Goal: Task Accomplishment & Management: Manage account settings

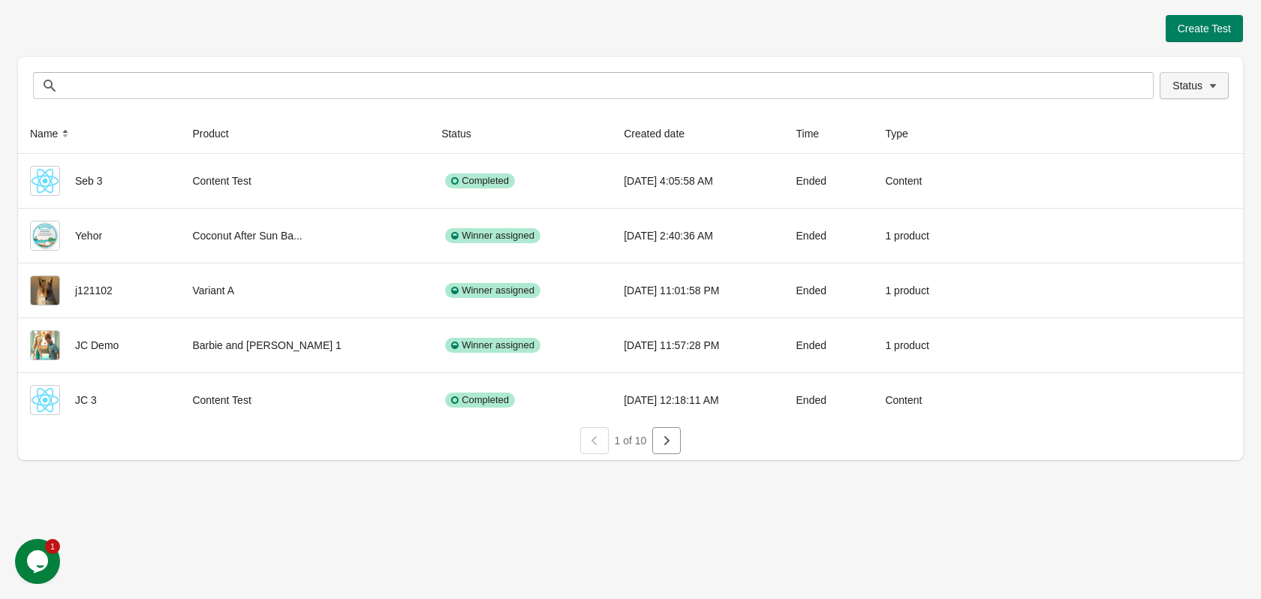
click at [1181, 93] on button "Status" at bounding box center [1194, 85] width 69 height 27
click at [1153, 124] on span at bounding box center [1153, 126] width 14 height 14
click at [1193, 85] on span "Status" at bounding box center [1188, 86] width 30 height 12
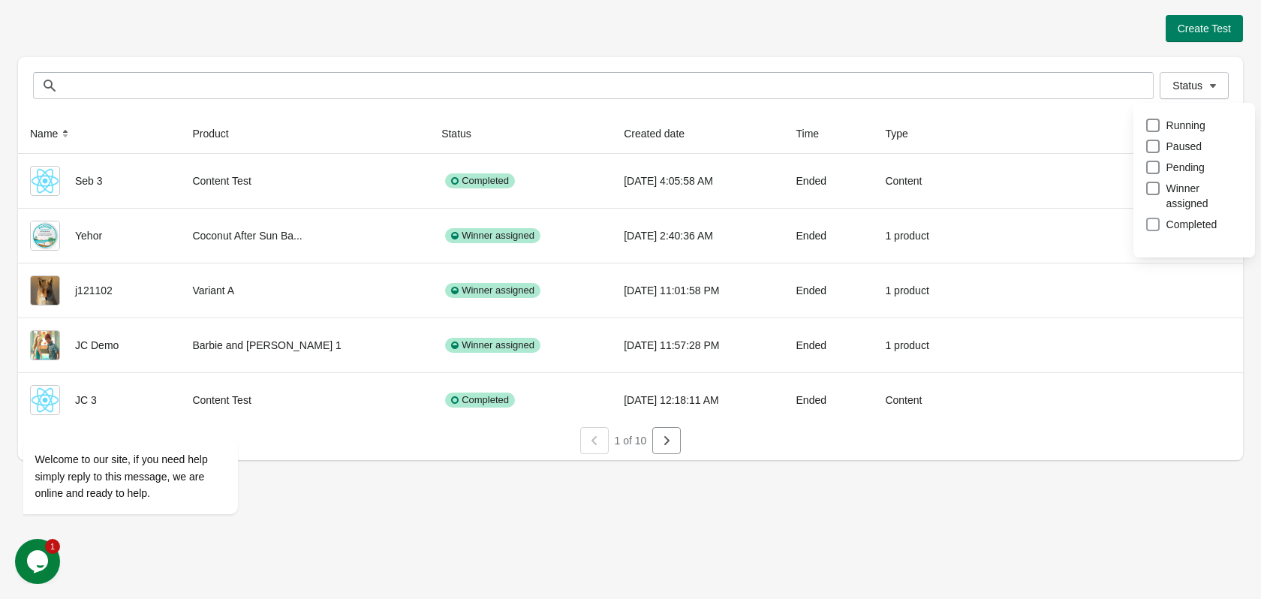
drag, startPoint x: 1183, startPoint y: 212, endPoint x: 1171, endPoint y: 212, distance: 12.0
click at [1182, 217] on span "Completed" at bounding box center [1192, 224] width 51 height 15
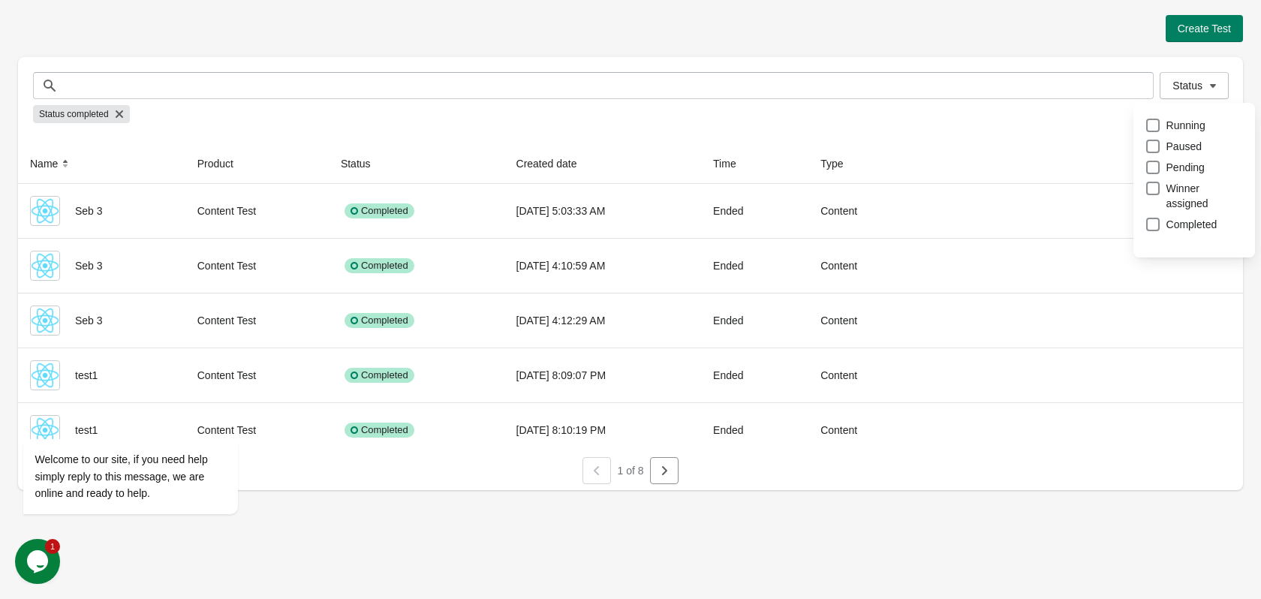
click at [693, 27] on div "Create Test" at bounding box center [630, 28] width 1225 height 27
click at [667, 476] on icon "button" at bounding box center [664, 470] width 15 height 15
click at [30, 417] on icon "Chat attention grabber" at bounding box center [33, 418] width 14 height 14
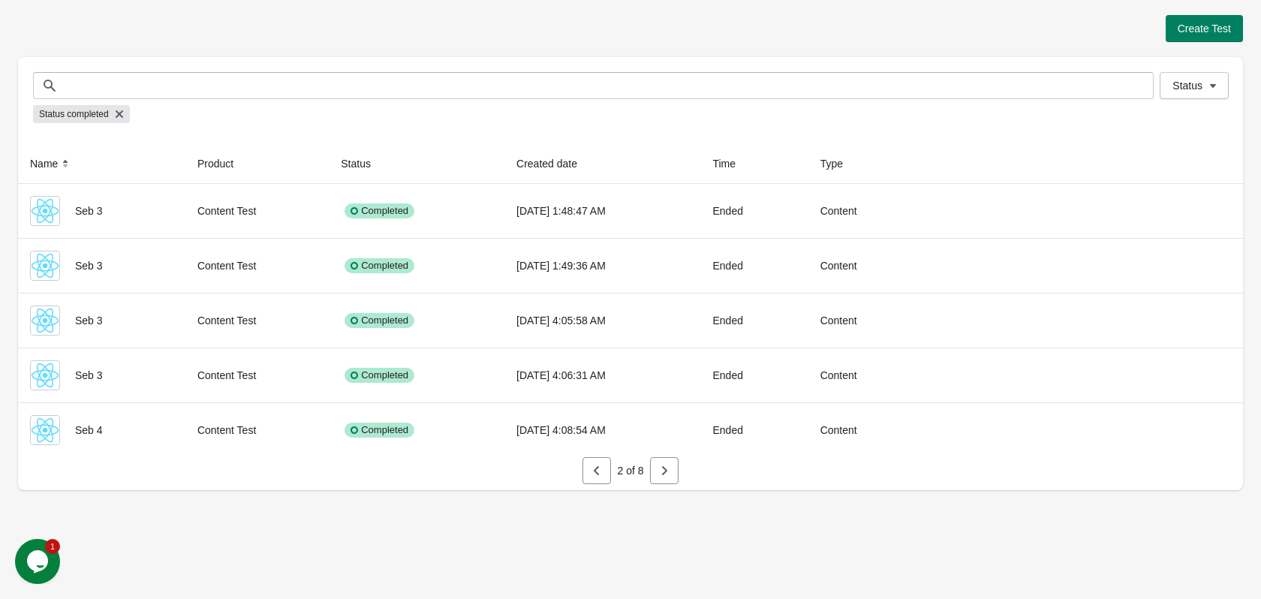
click at [675, 476] on button "button" at bounding box center [664, 470] width 29 height 27
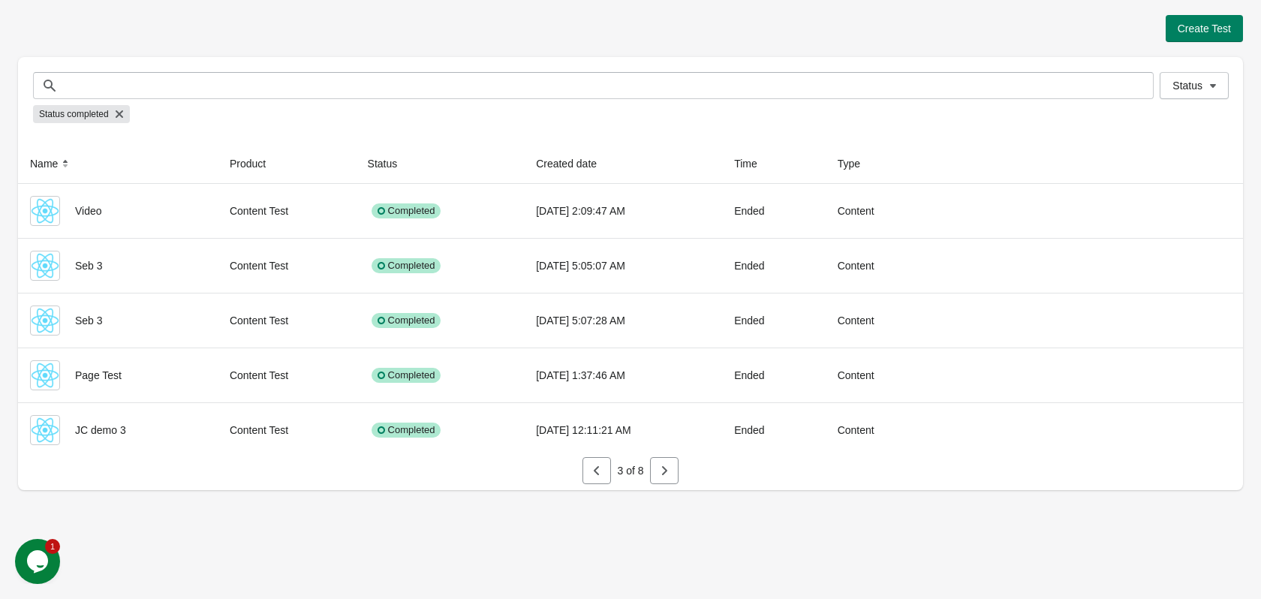
click at [674, 477] on button "button" at bounding box center [664, 470] width 29 height 27
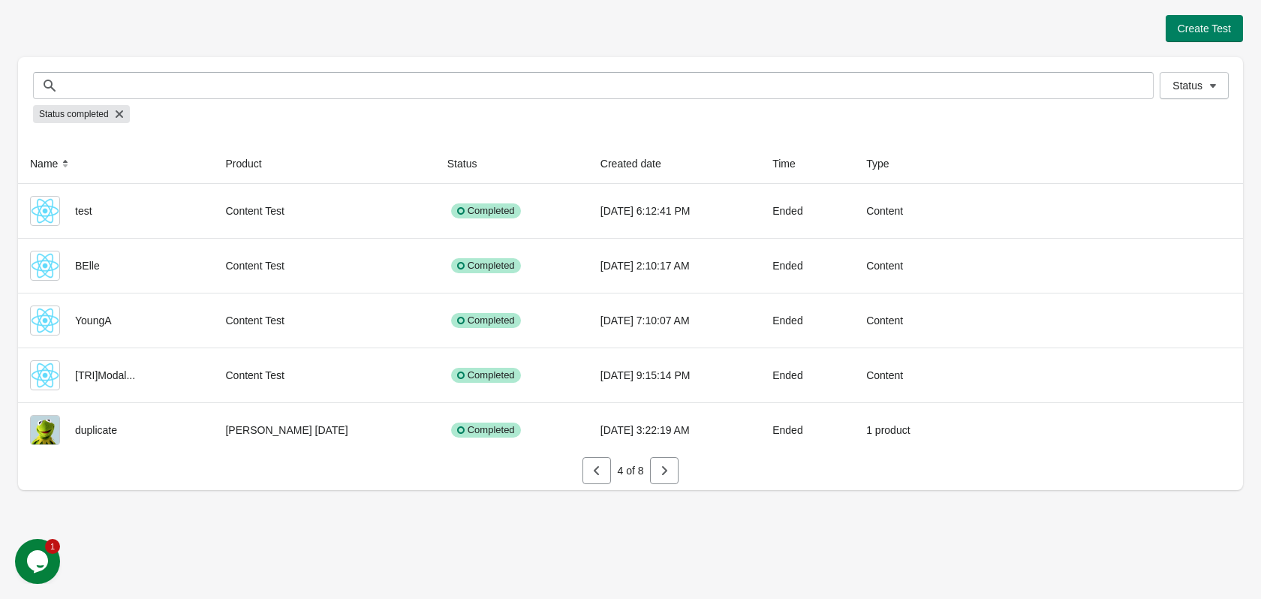
click at [674, 477] on button "button" at bounding box center [664, 470] width 29 height 27
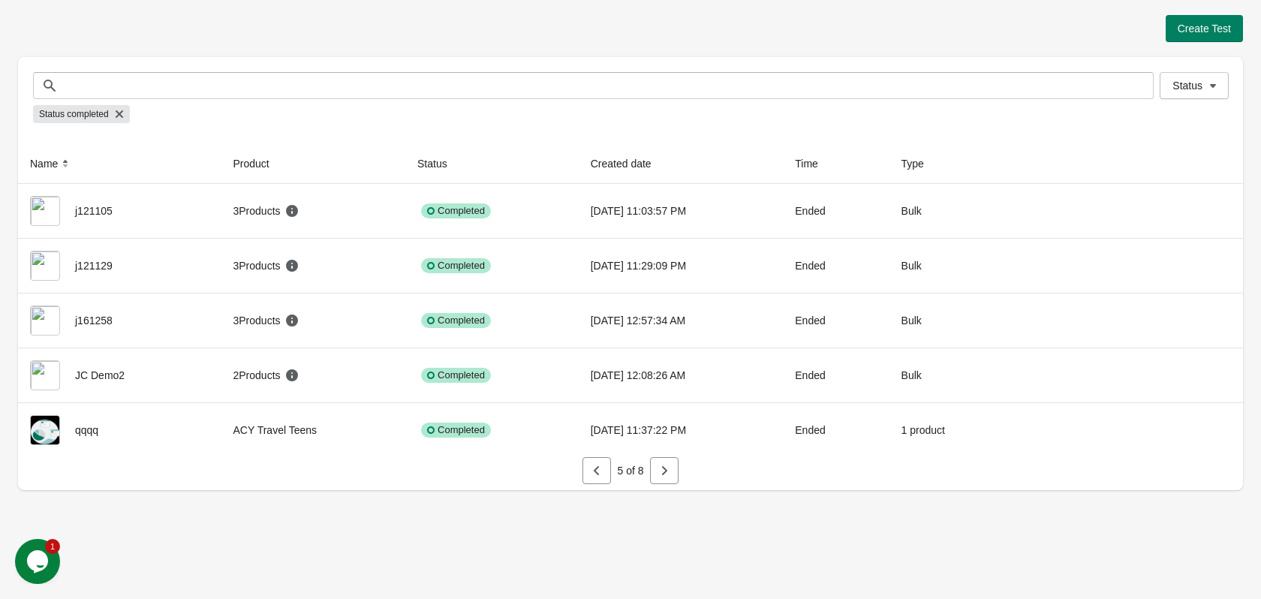
click at [674, 477] on button "button" at bounding box center [664, 470] width 29 height 27
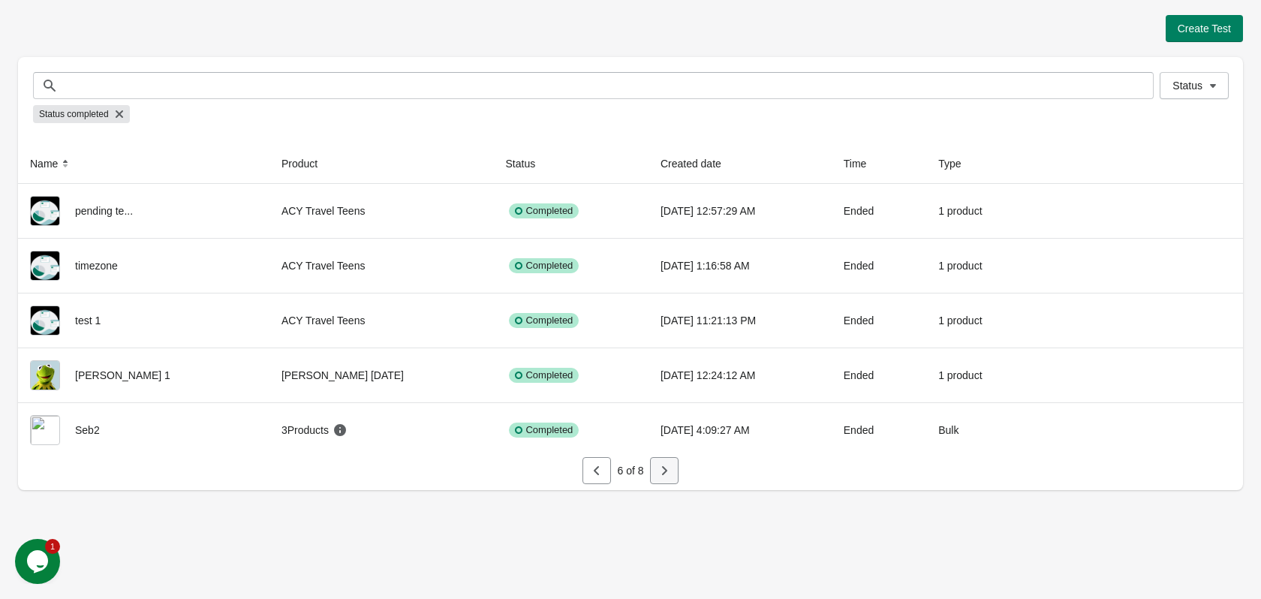
click at [664, 478] on button "button" at bounding box center [664, 470] width 29 height 27
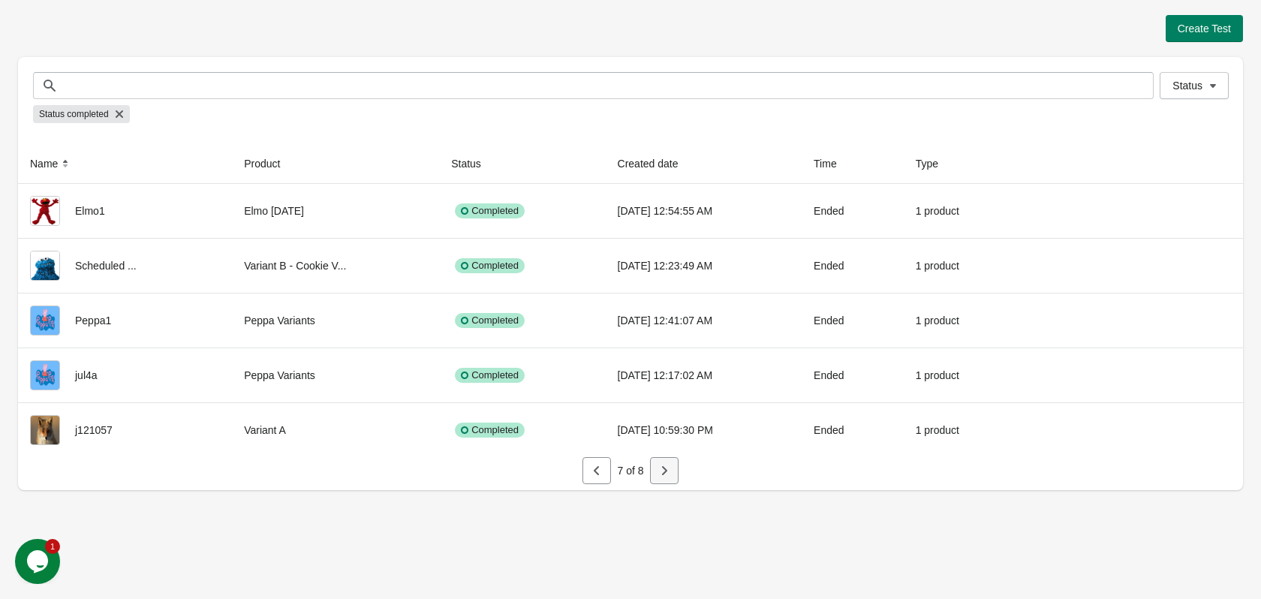
click at [669, 476] on icon "button" at bounding box center [664, 470] width 15 height 15
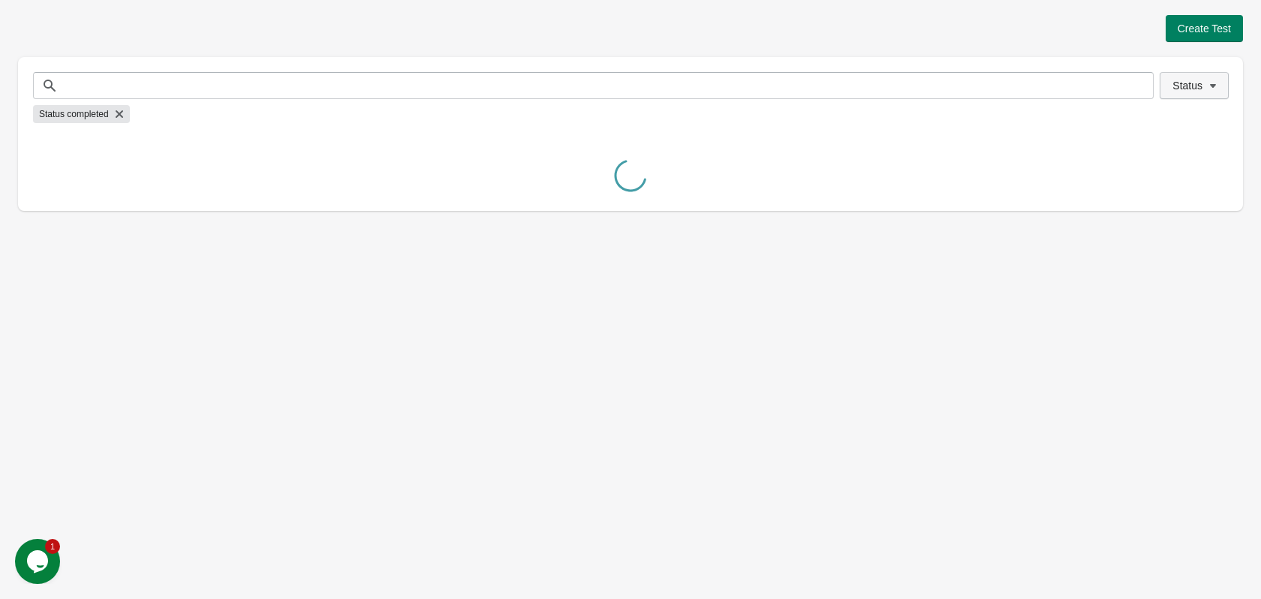
click at [1193, 86] on span "Status" at bounding box center [1188, 86] width 30 height 12
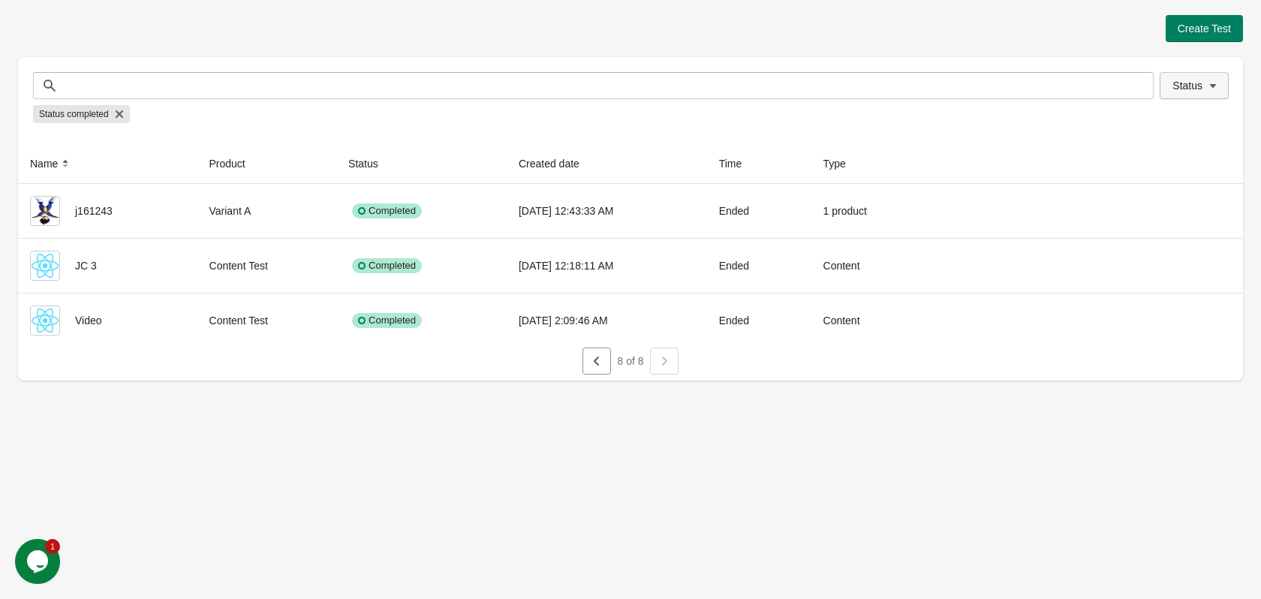
click at [1212, 81] on icon "button" at bounding box center [1213, 85] width 15 height 15
click at [1155, 119] on span at bounding box center [1153, 126] width 14 height 14
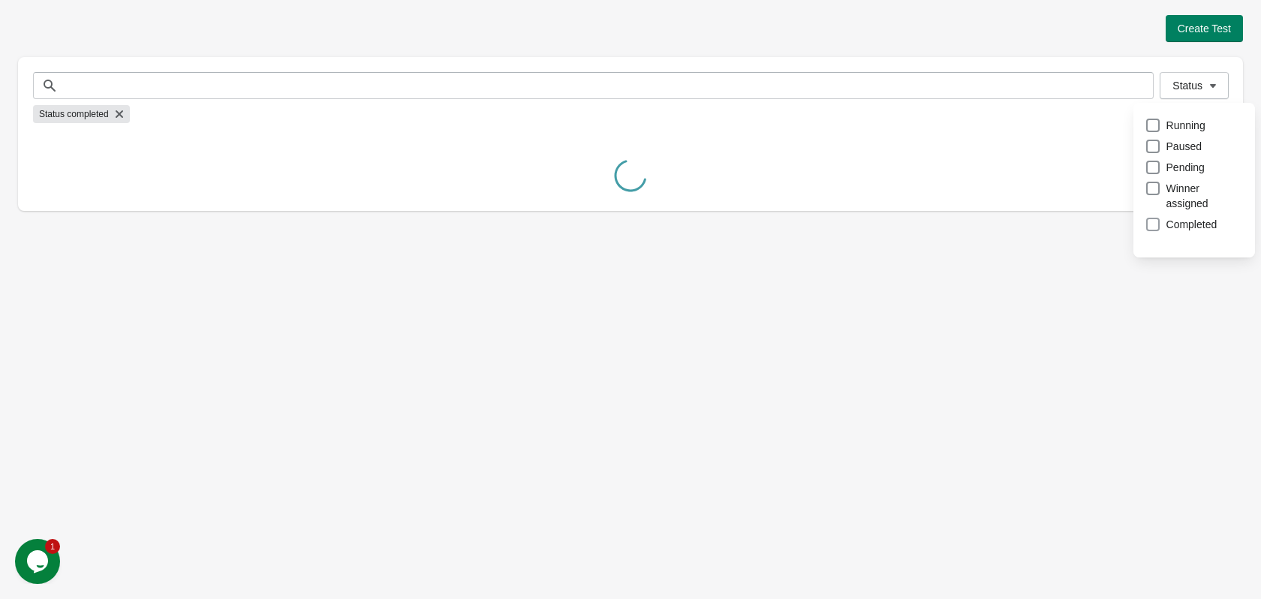
click at [1154, 218] on span at bounding box center [1153, 225] width 14 height 14
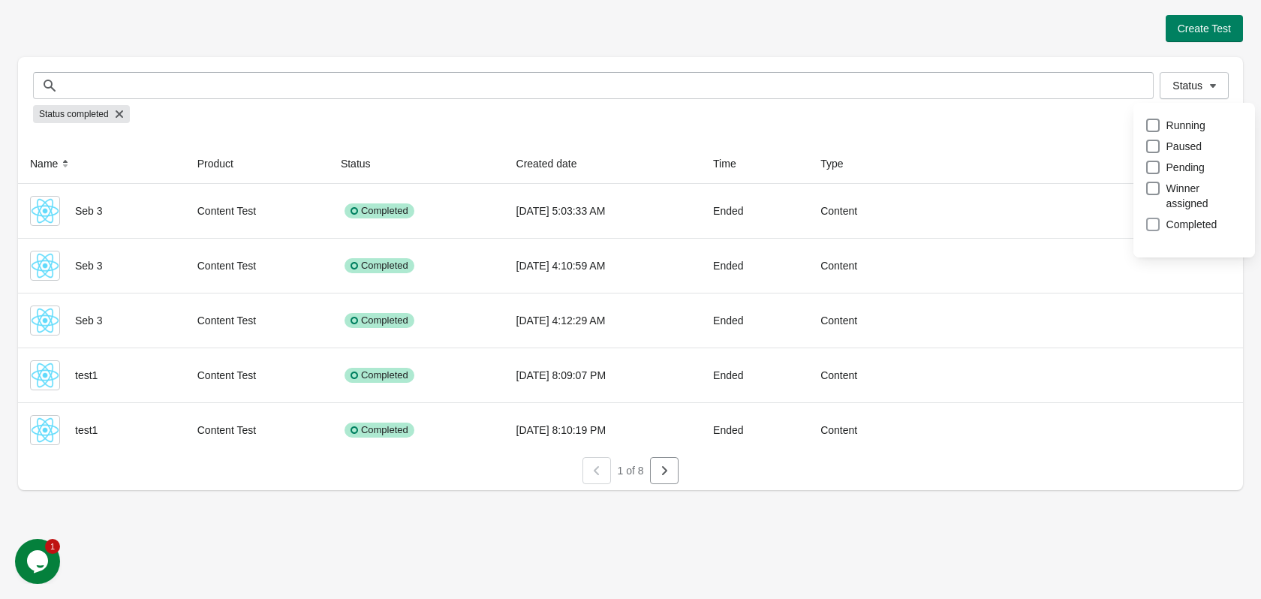
click at [1155, 218] on span at bounding box center [1153, 225] width 14 height 14
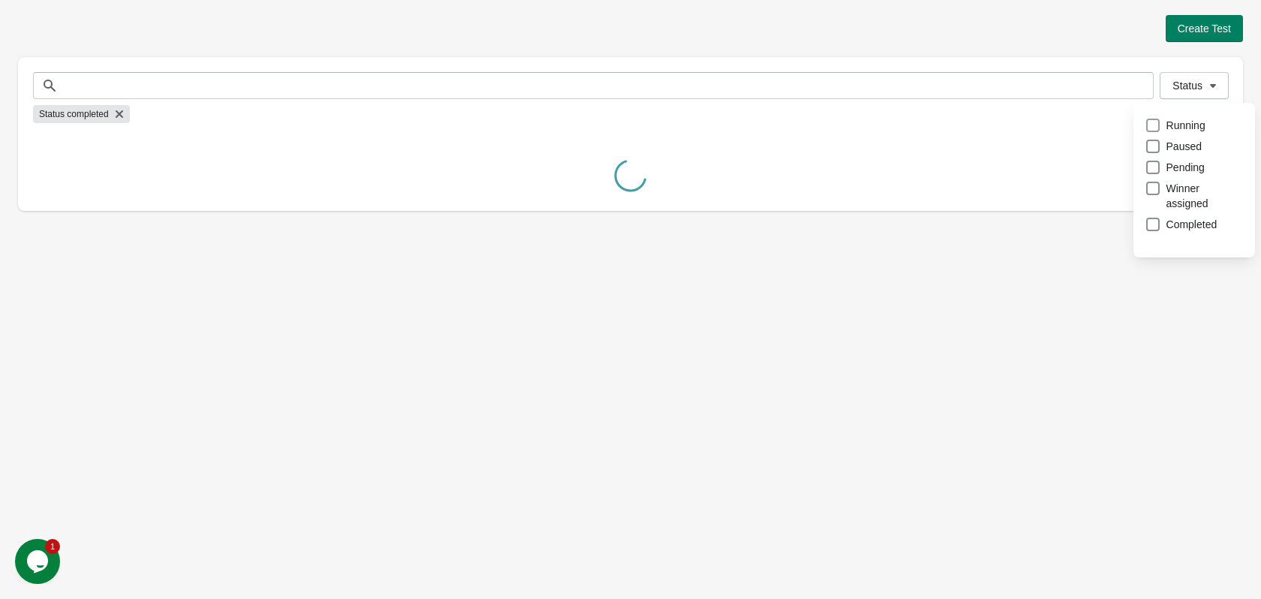
click at [1152, 119] on span at bounding box center [1153, 126] width 14 height 14
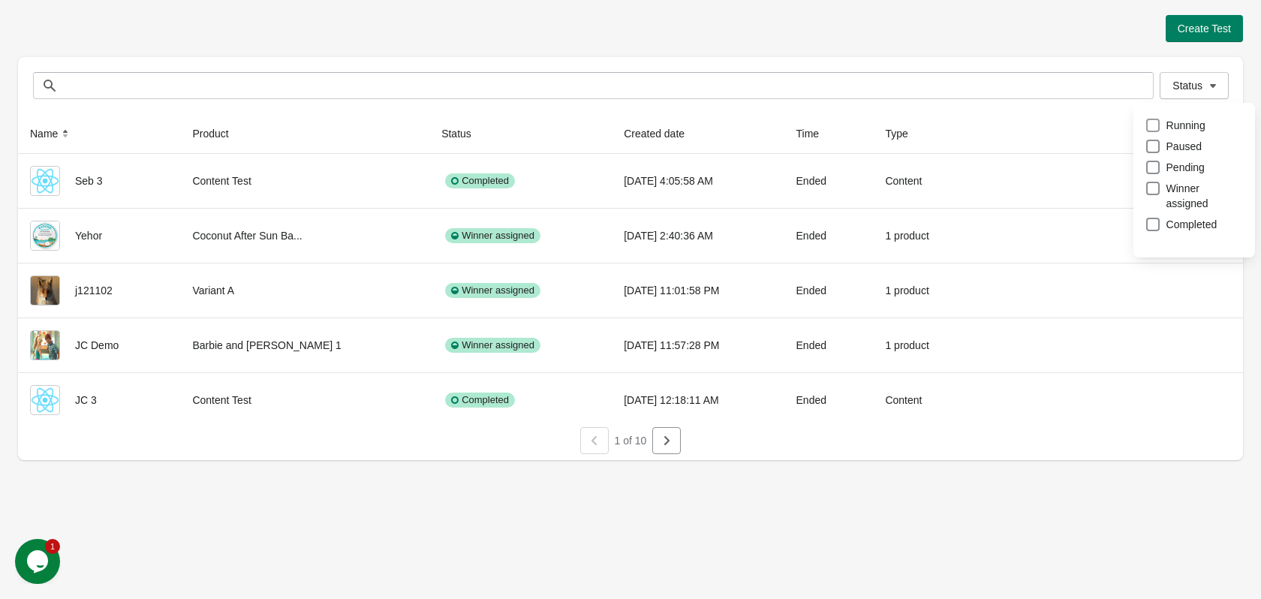
click at [1152, 131] on span at bounding box center [1153, 125] width 15 height 15
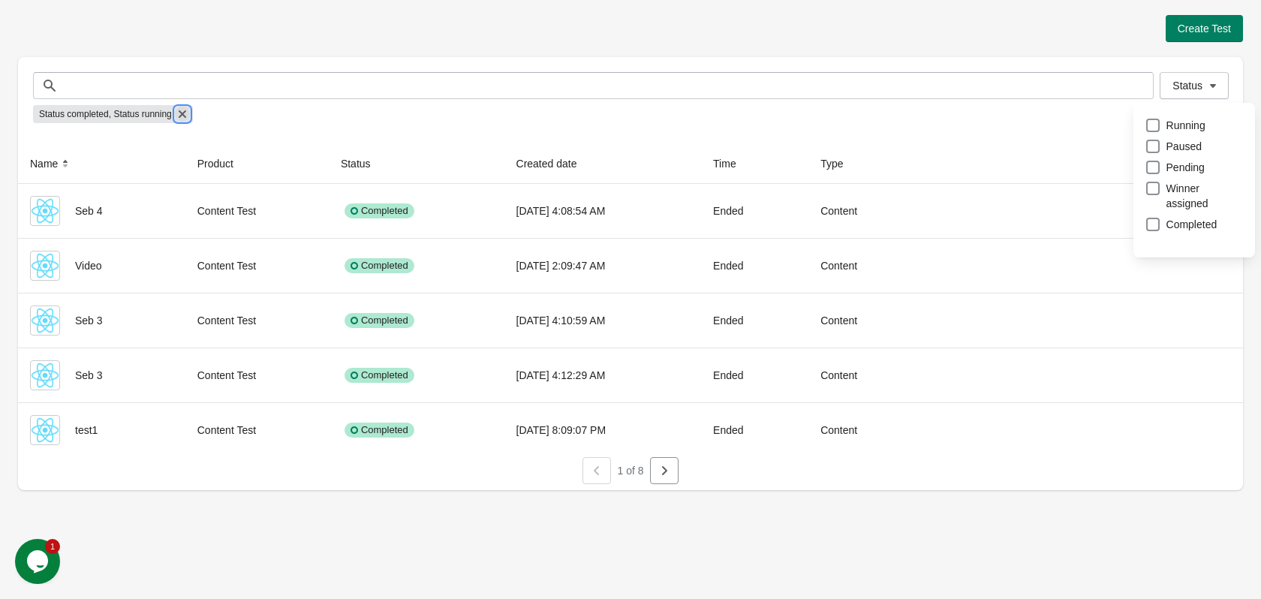
click at [181, 110] on icon "button" at bounding box center [182, 114] width 15 height 15
